Goal: Information Seeking & Learning: Learn about a topic

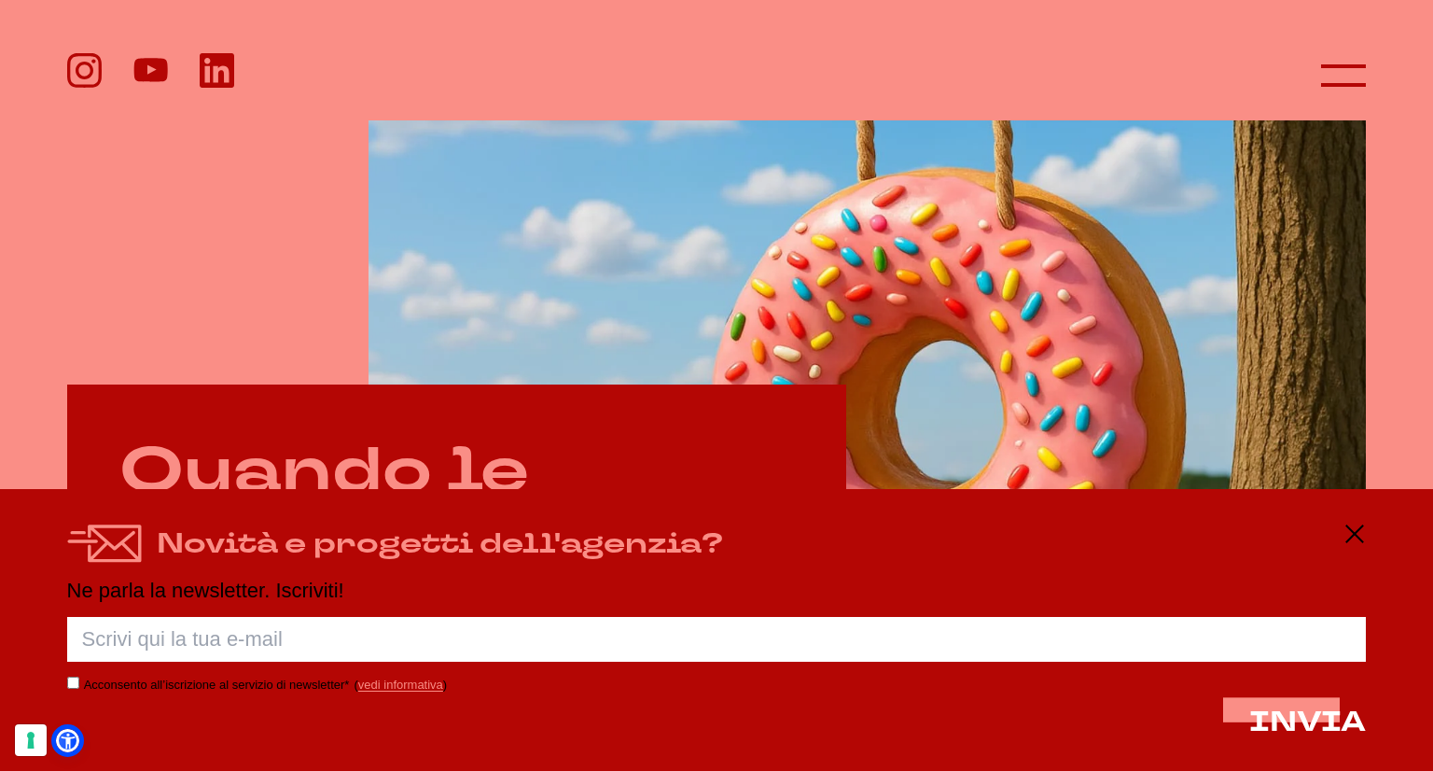
scroll to position [627, 0]
click at [529, 745] on body "anno 2025 copertina #39 agenzia di comunicazione integrata, digital e pubblicit…" at bounding box center [716, 380] width 1433 height 2015
click at [1351, 537] on icon at bounding box center [1354, 533] width 22 height 22
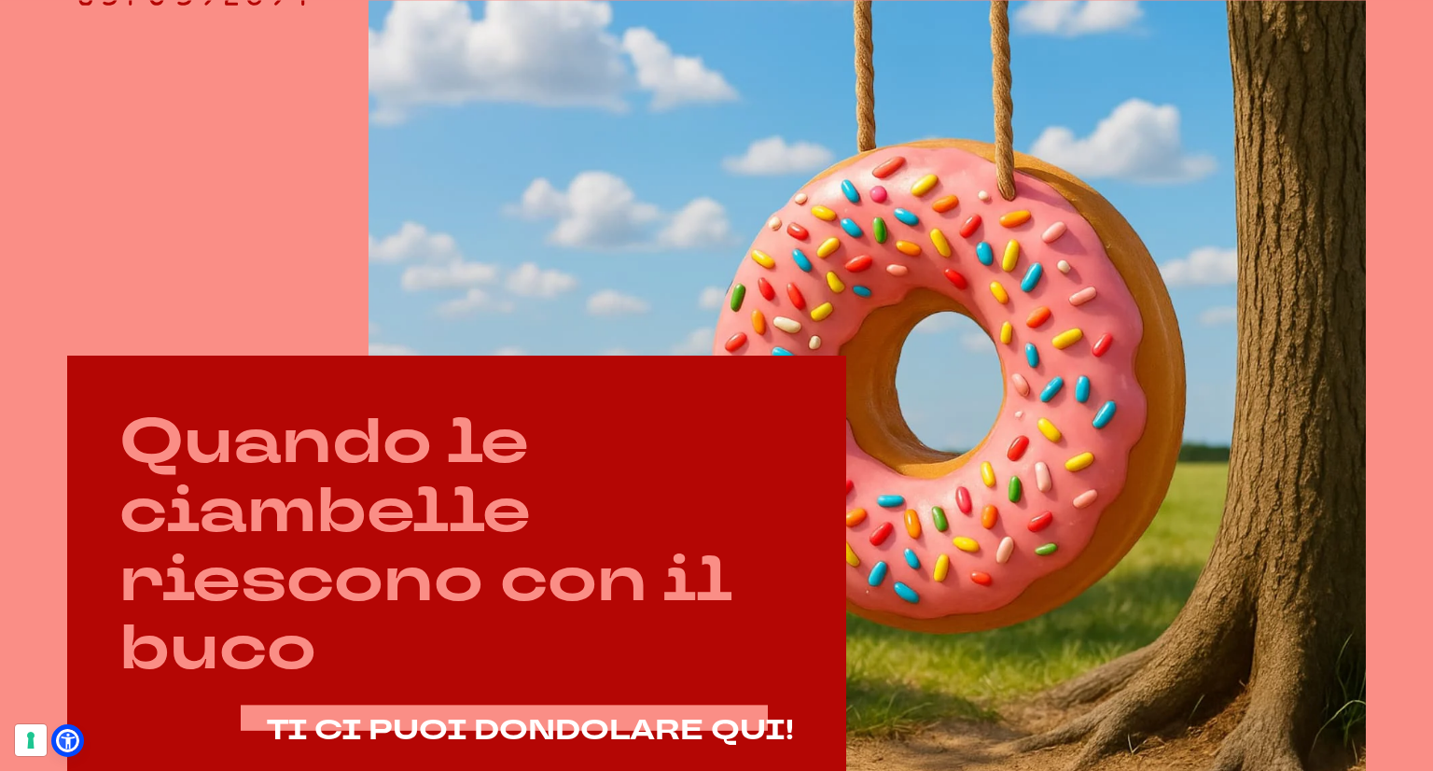
scroll to position [657, 0]
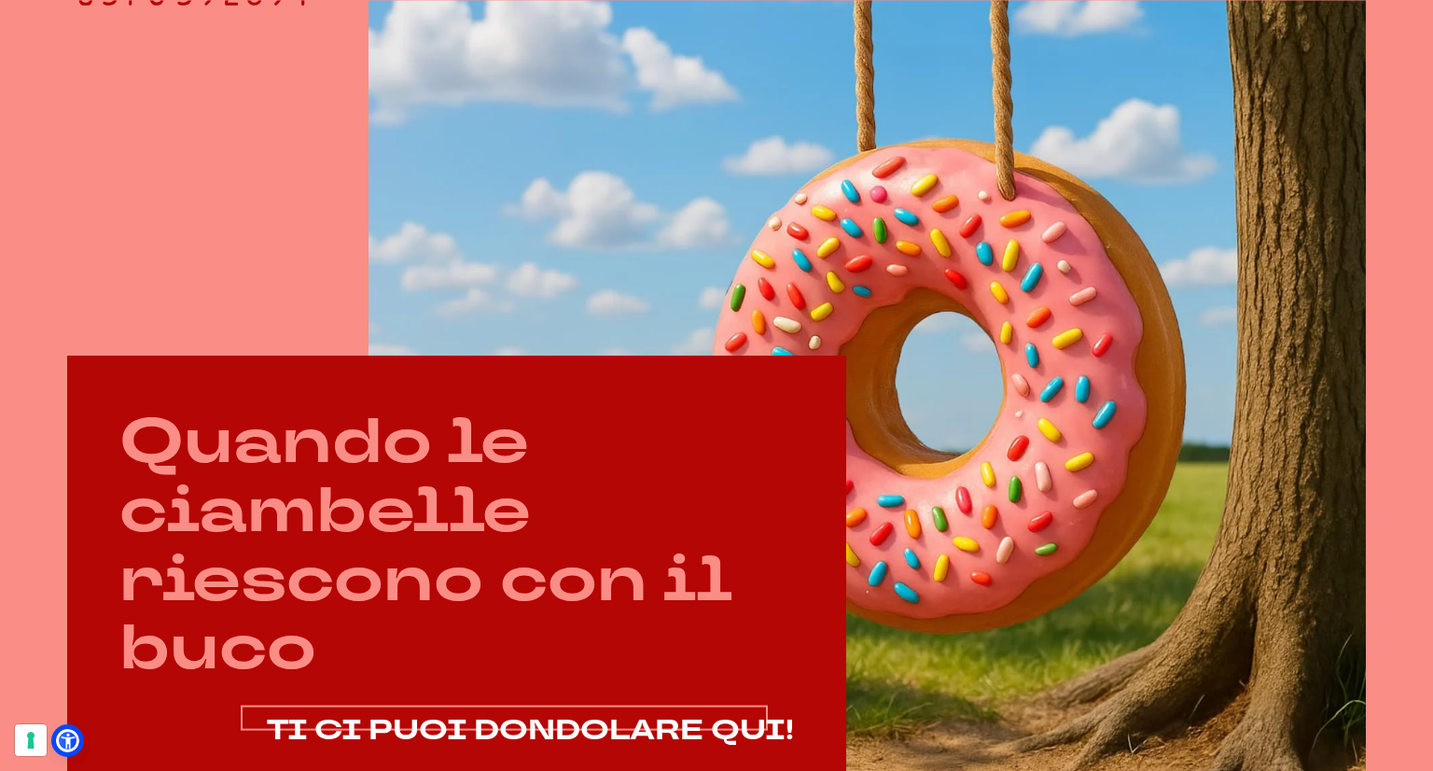
click at [363, 738] on span "TI CI PUOI DONDOLARE QUI!" at bounding box center [530, 730] width 527 height 38
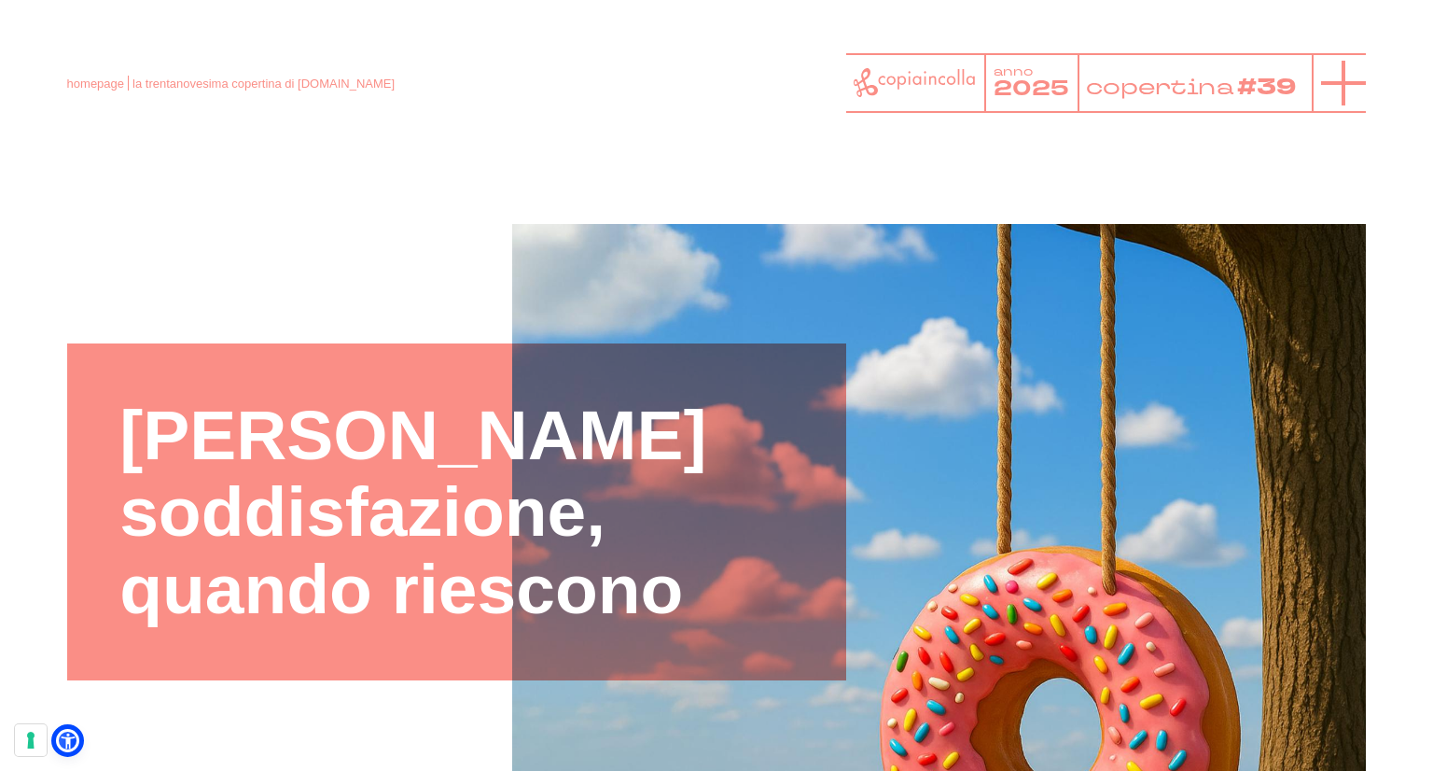
click at [1347, 85] on icon at bounding box center [1343, 83] width 45 height 45
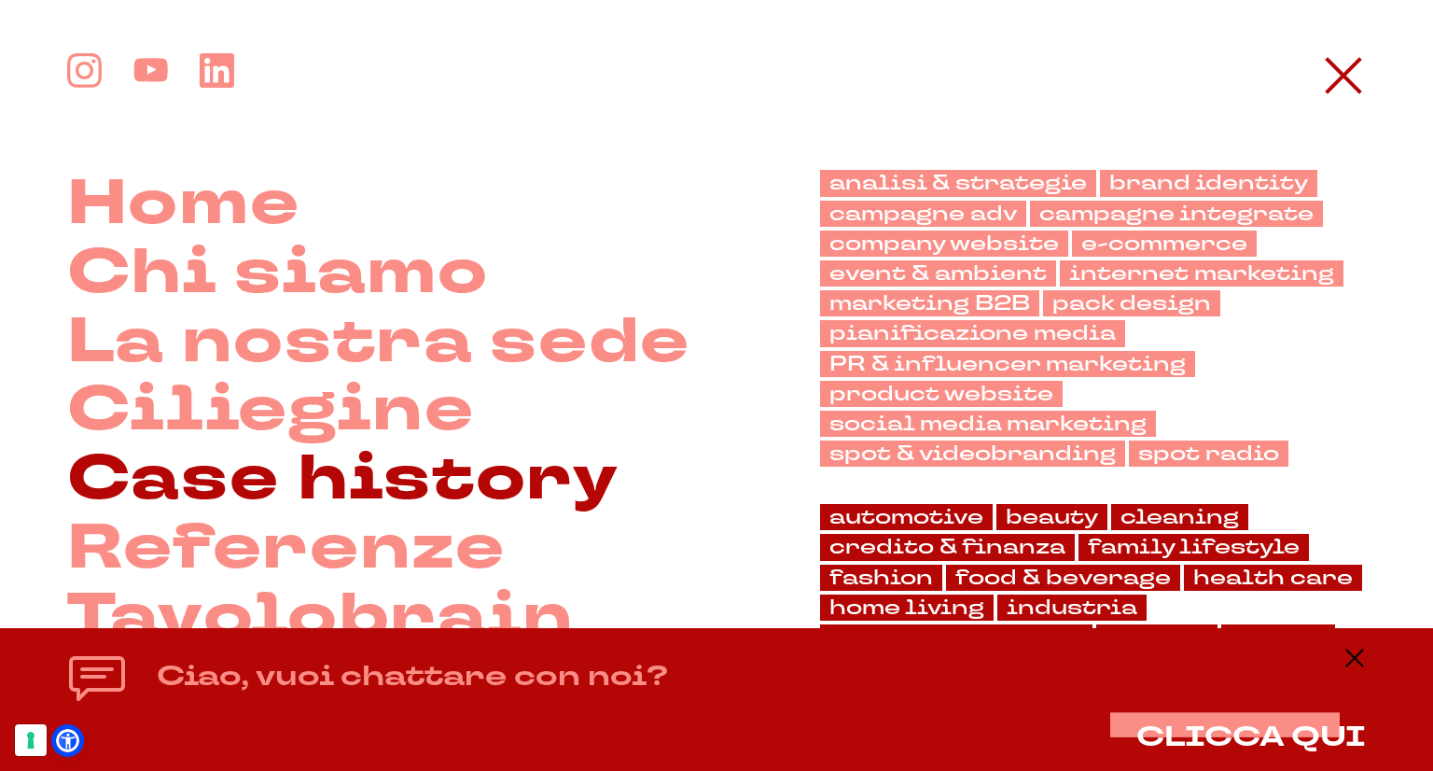
click at [290, 497] on link "Case history" at bounding box center [343, 479] width 552 height 69
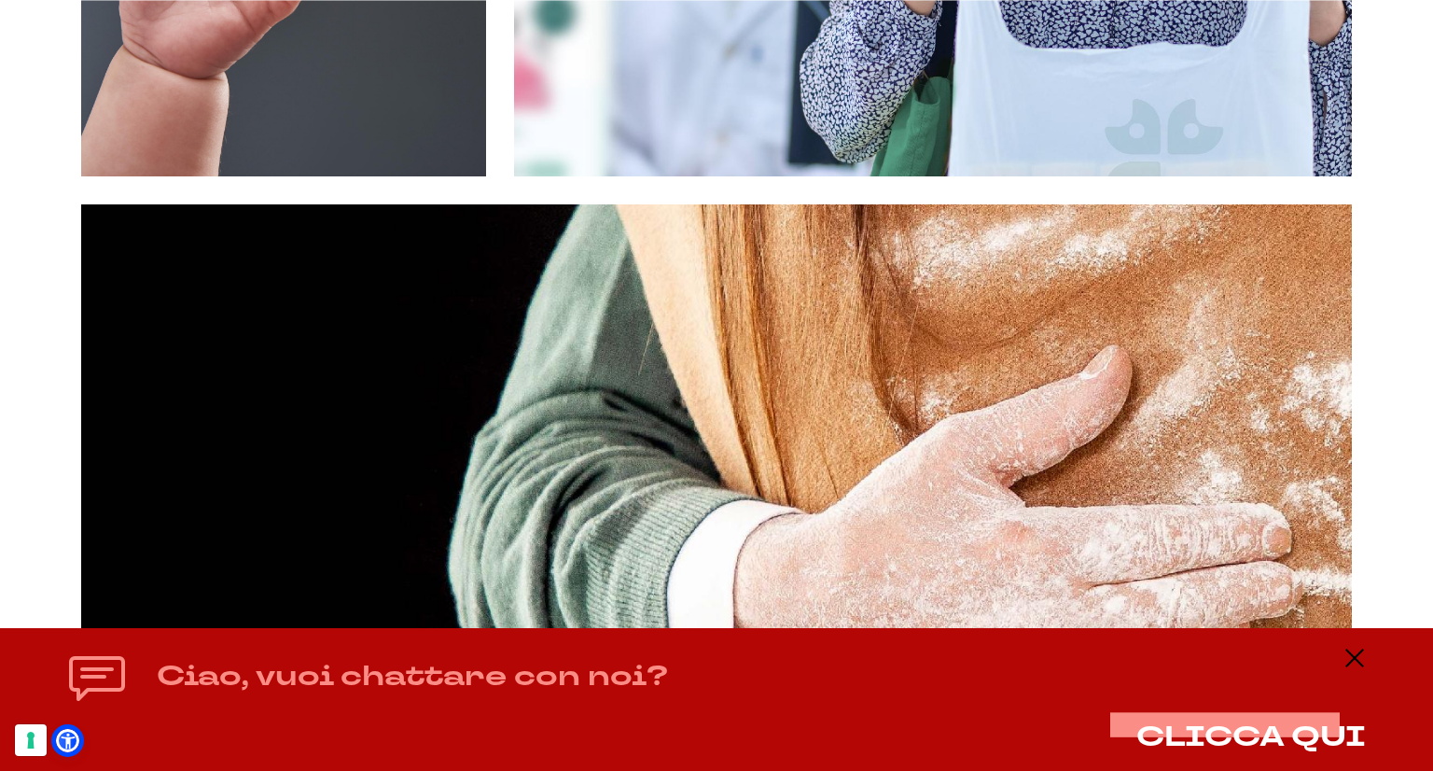
scroll to position [1754, 0]
click at [1369, 667] on div "Ciao, vuoi chattare con noi? CLICCA QUI" at bounding box center [716, 699] width 1433 height 143
click at [1360, 664] on icon at bounding box center [1354, 658] width 22 height 22
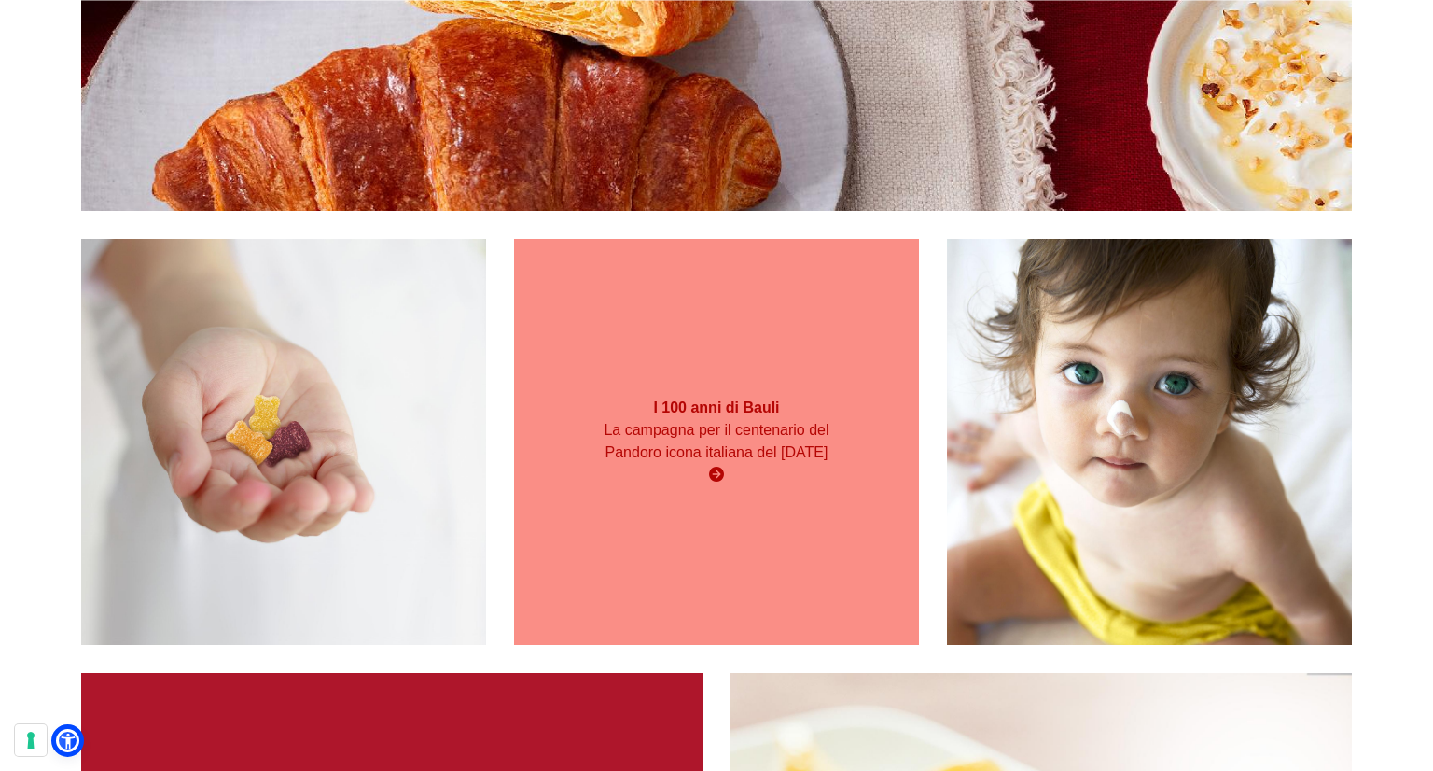
scroll to position [6771, 0]
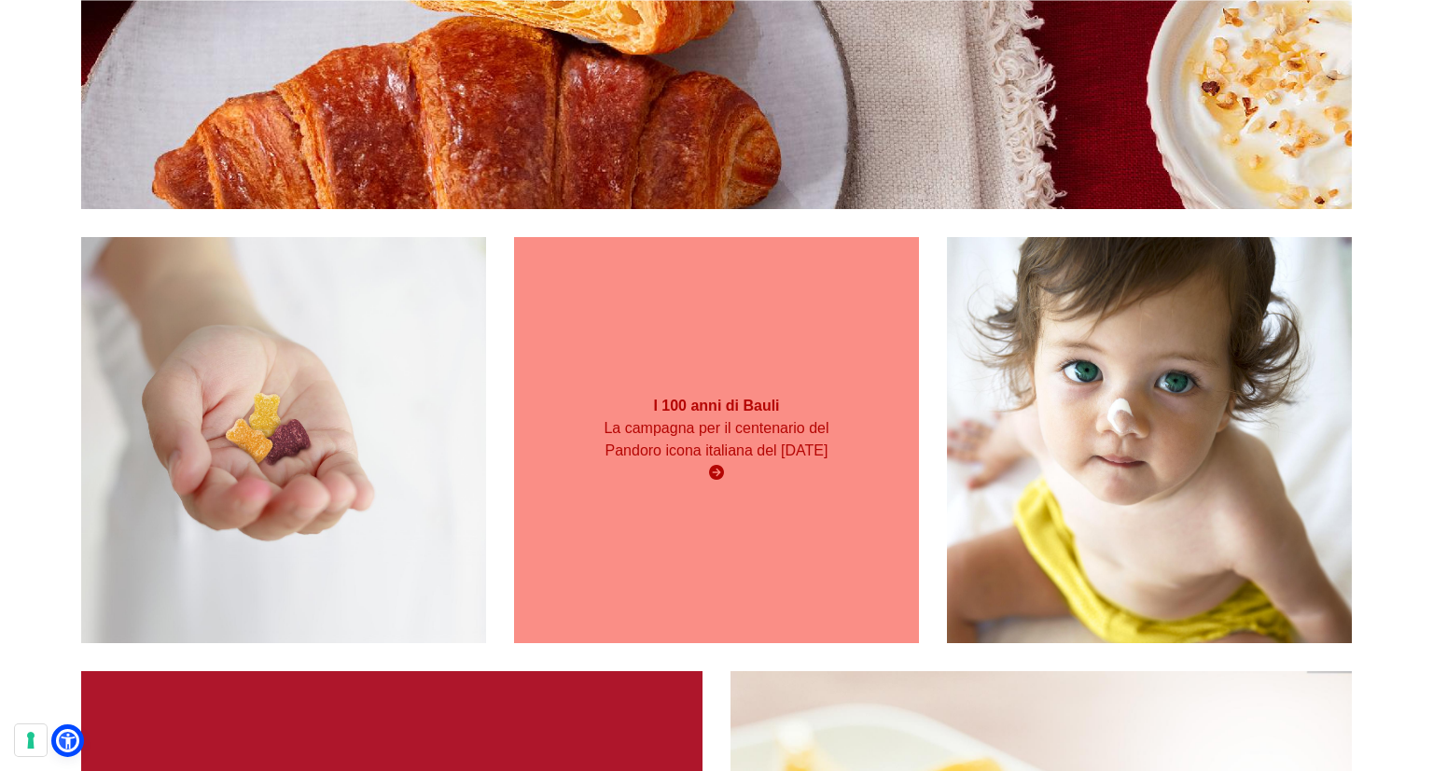
click at [690, 493] on div "I 100 anni di Bauli La campagna per il centenario del Pandoro icona italiana de…" at bounding box center [716, 439] width 405 height 106
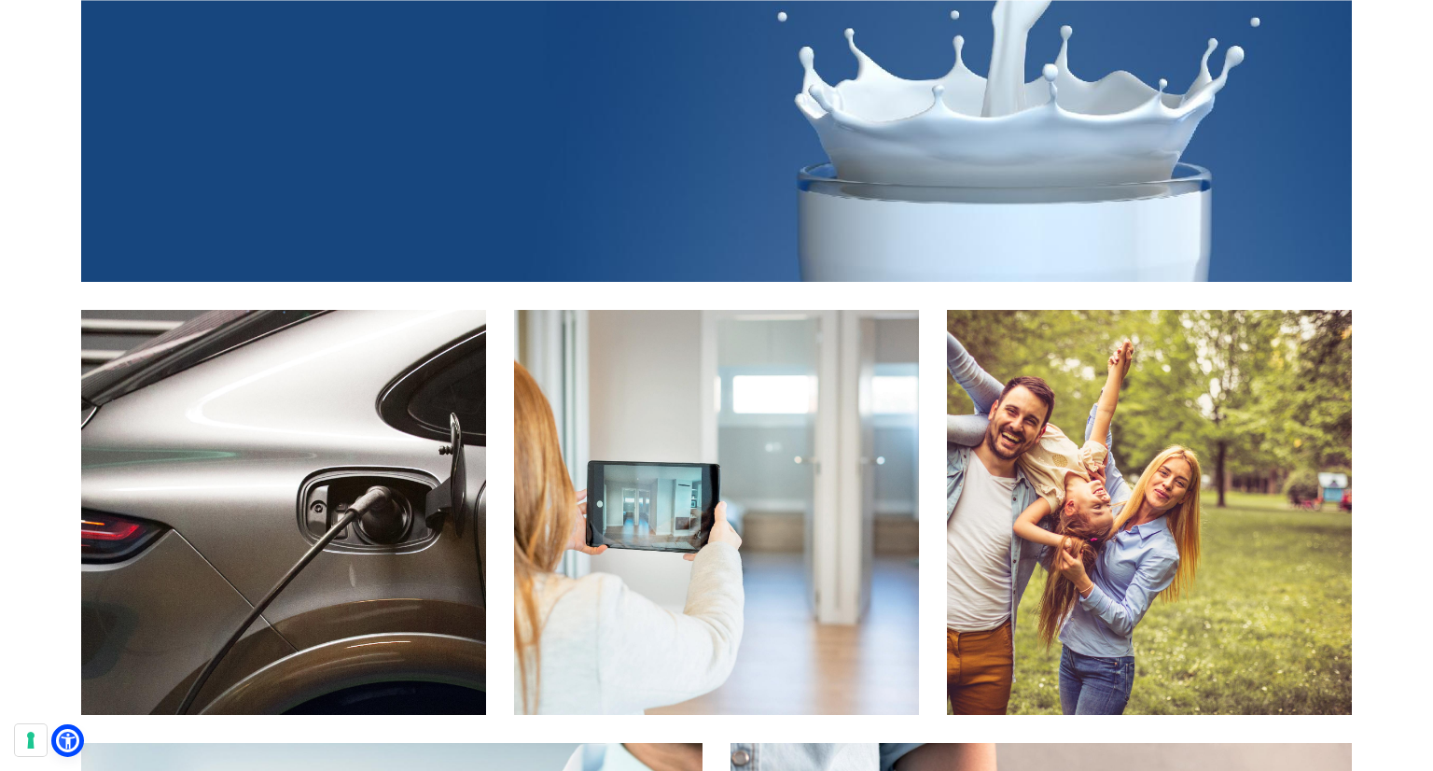
scroll to position [11087, 0]
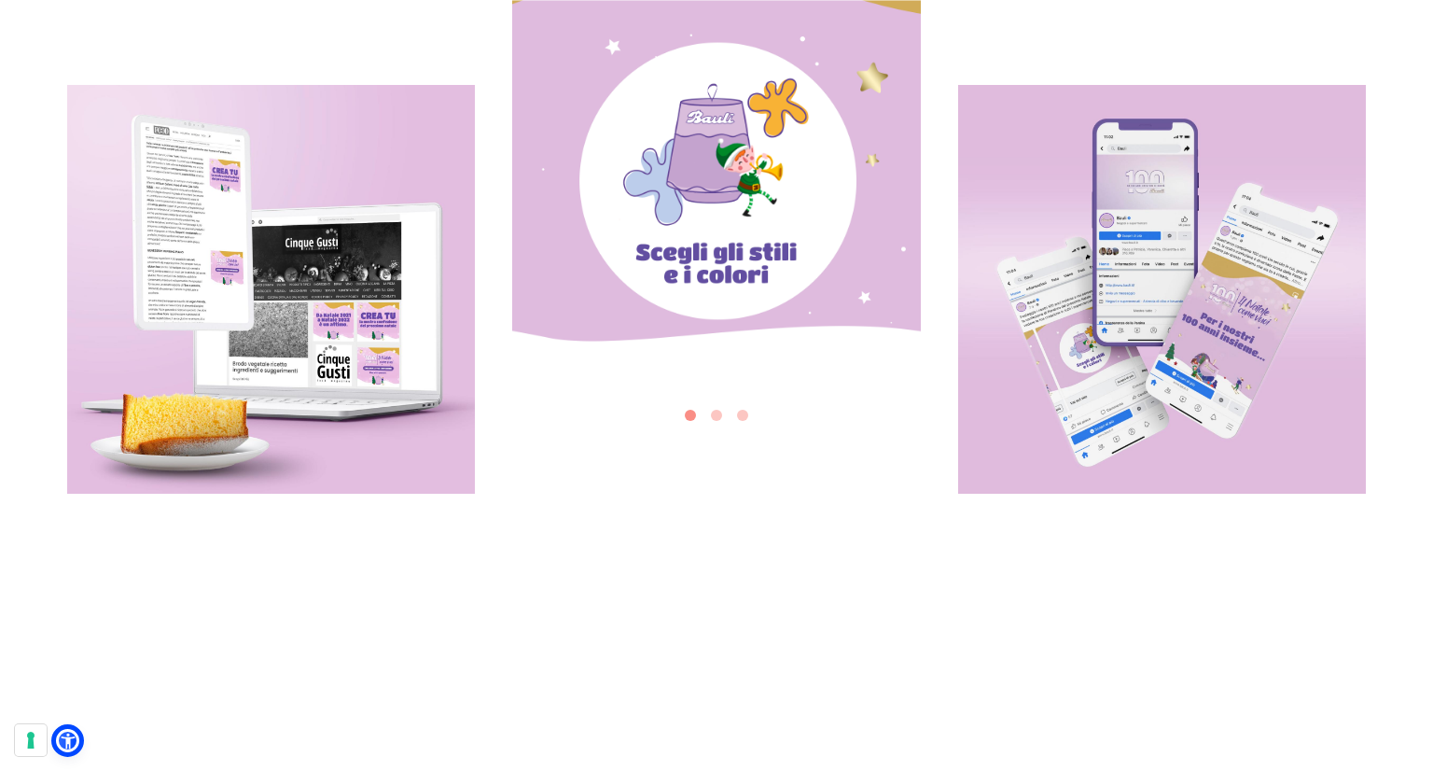
scroll to position [1931, 0]
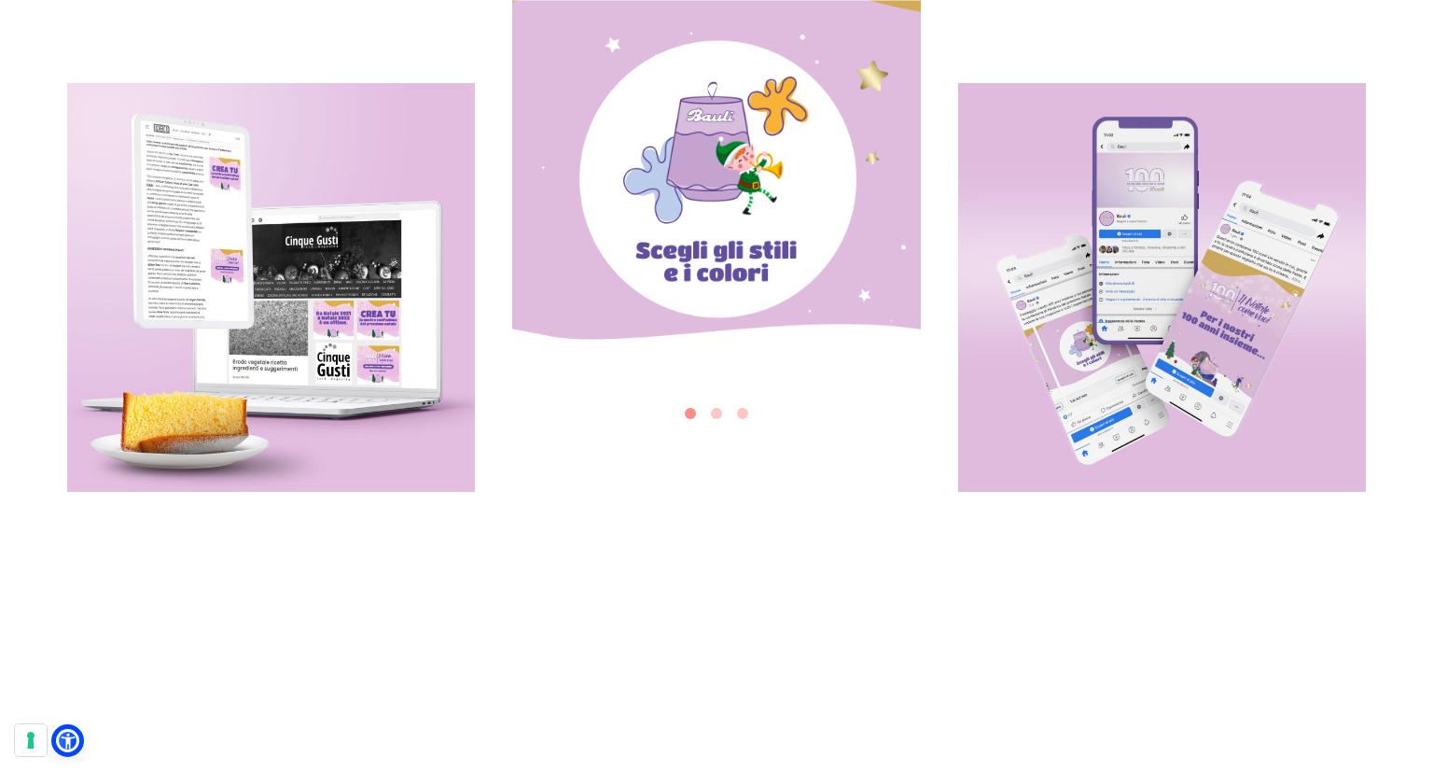
click at [715, 418] on button "Go to slide 2" at bounding box center [716, 413] width 11 height 11
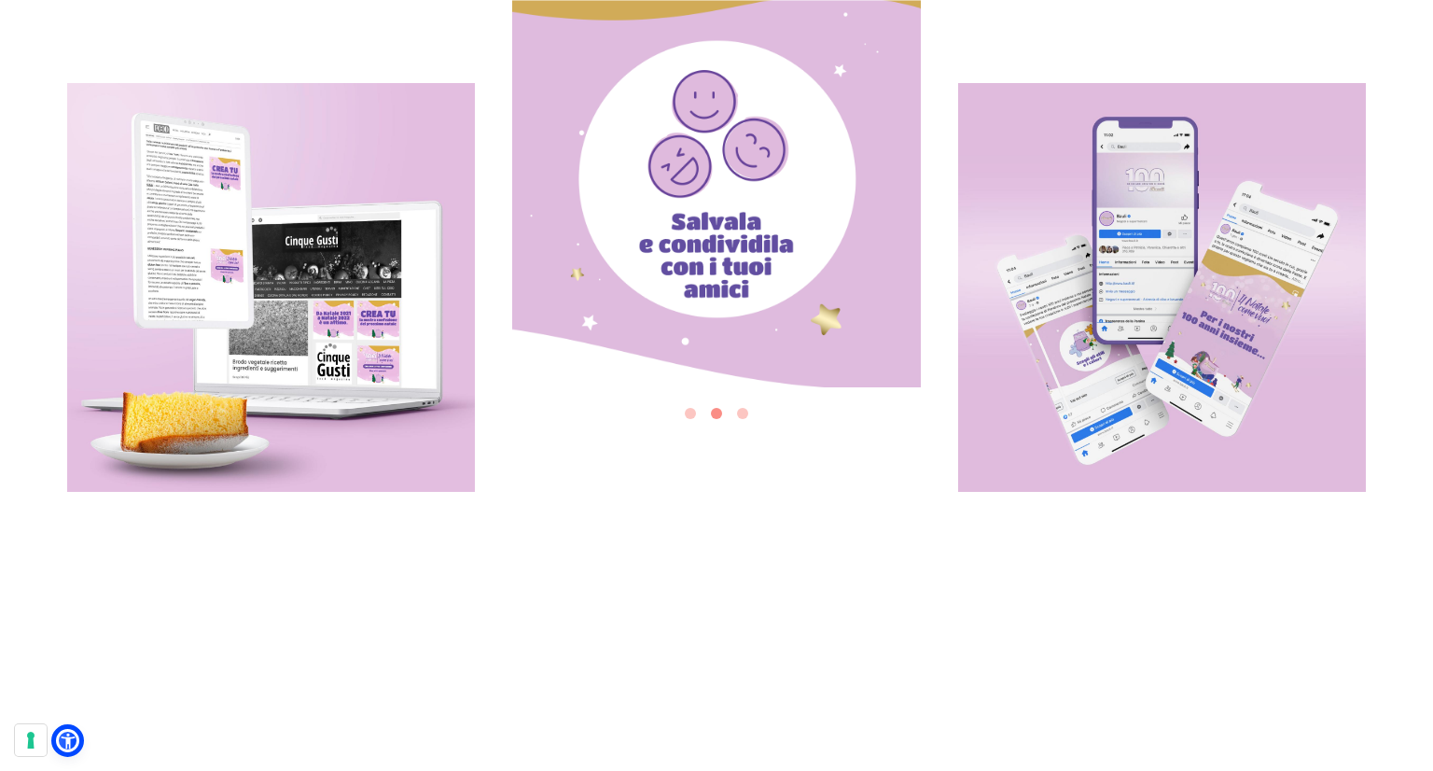
click at [742, 418] on button "Go to slide 3" at bounding box center [742, 413] width 11 height 11
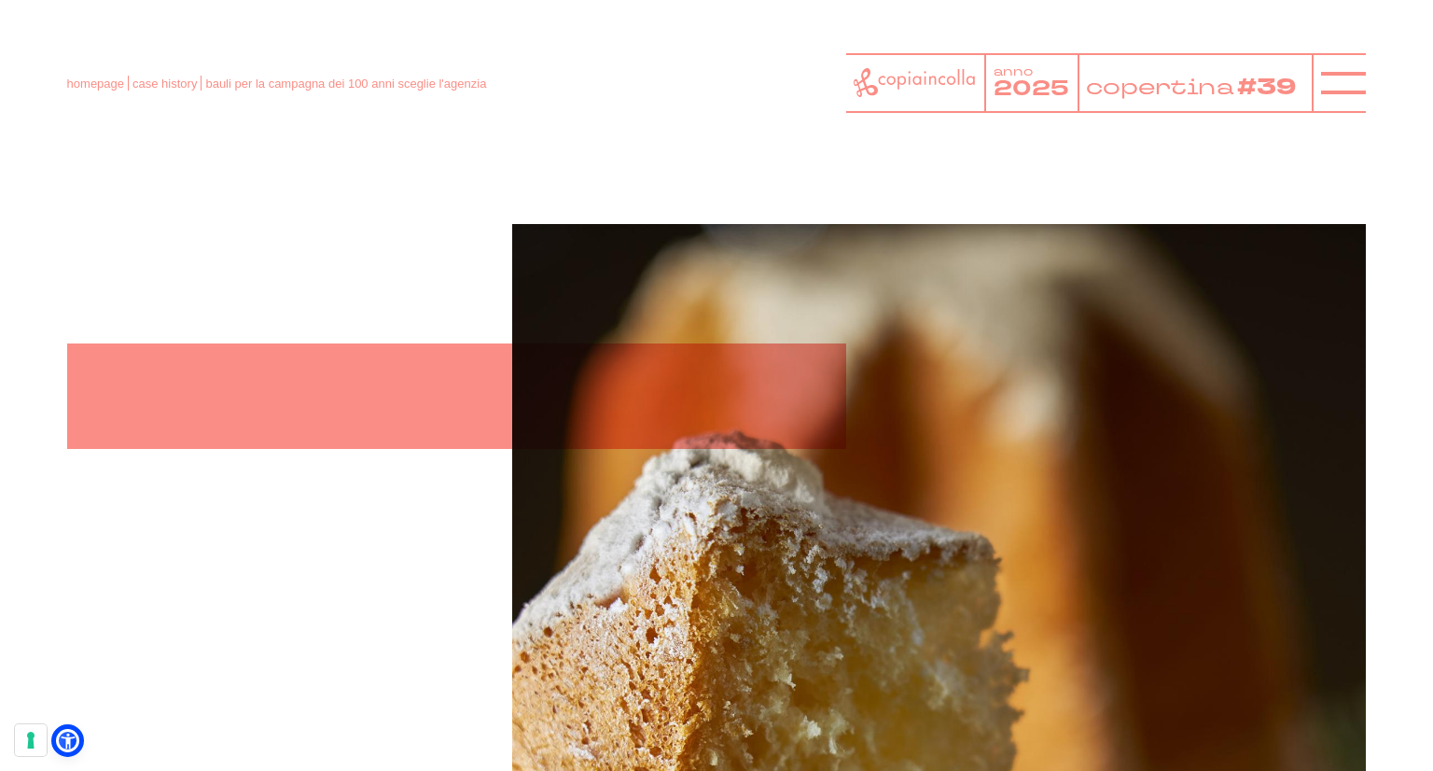
scroll to position [0, 0]
